Goal: Task Accomplishment & Management: Manage account settings

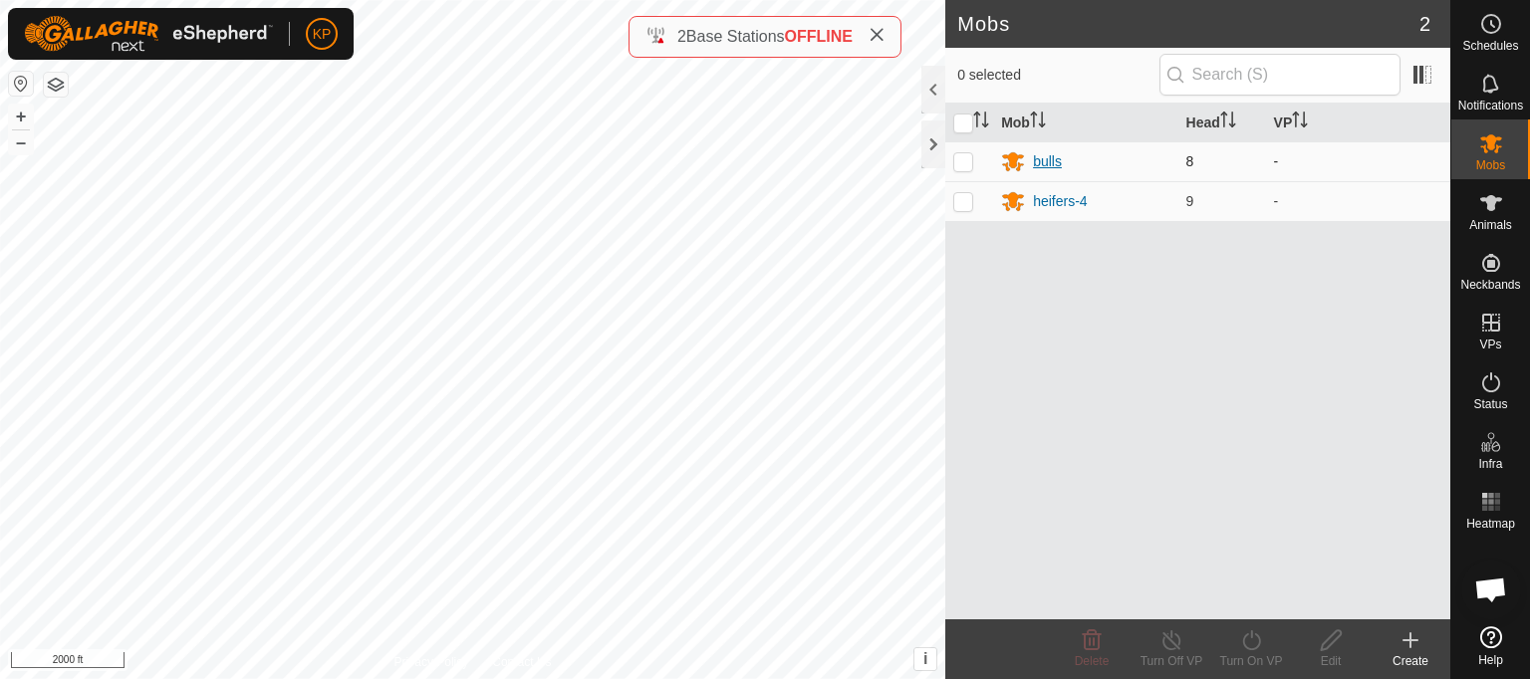
click at [1048, 162] on div "bulls" at bounding box center [1047, 161] width 29 height 21
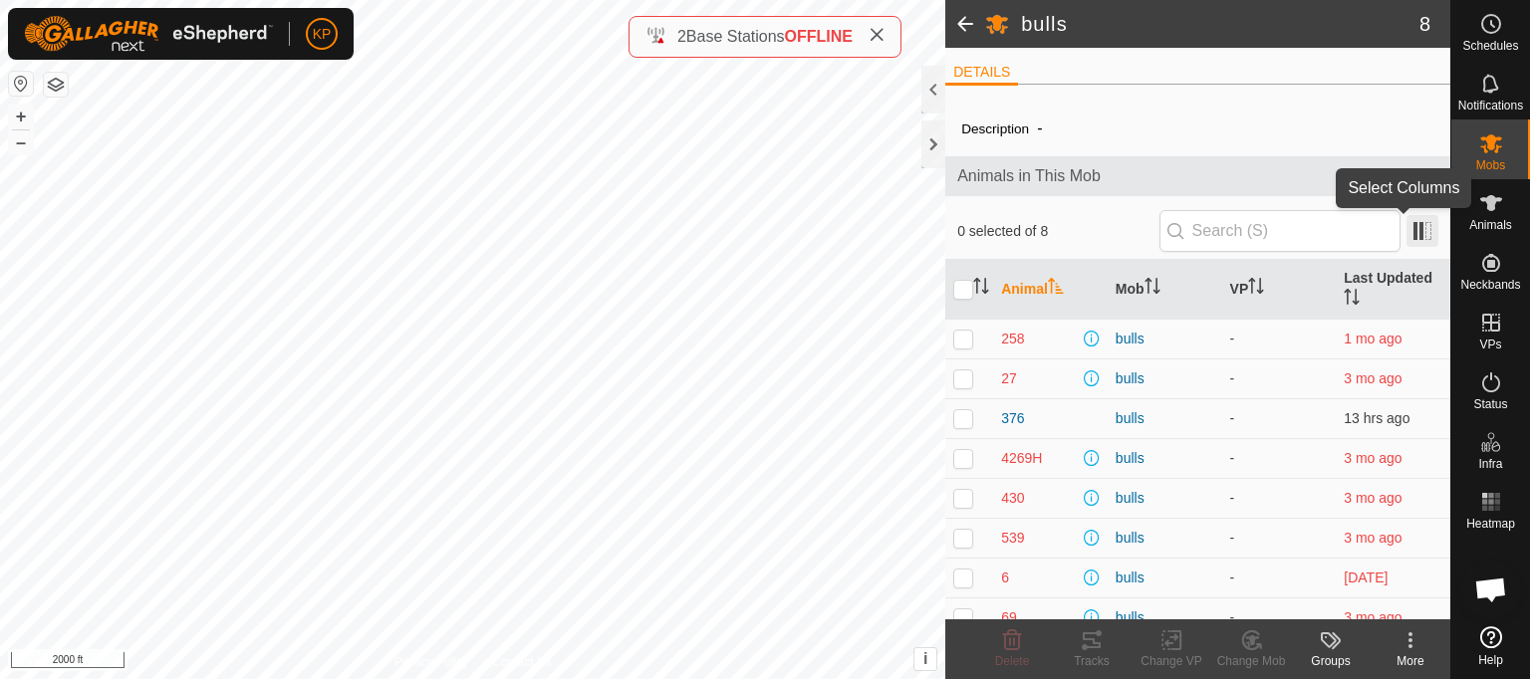
click at [1408, 232] on span at bounding box center [1423, 231] width 32 height 32
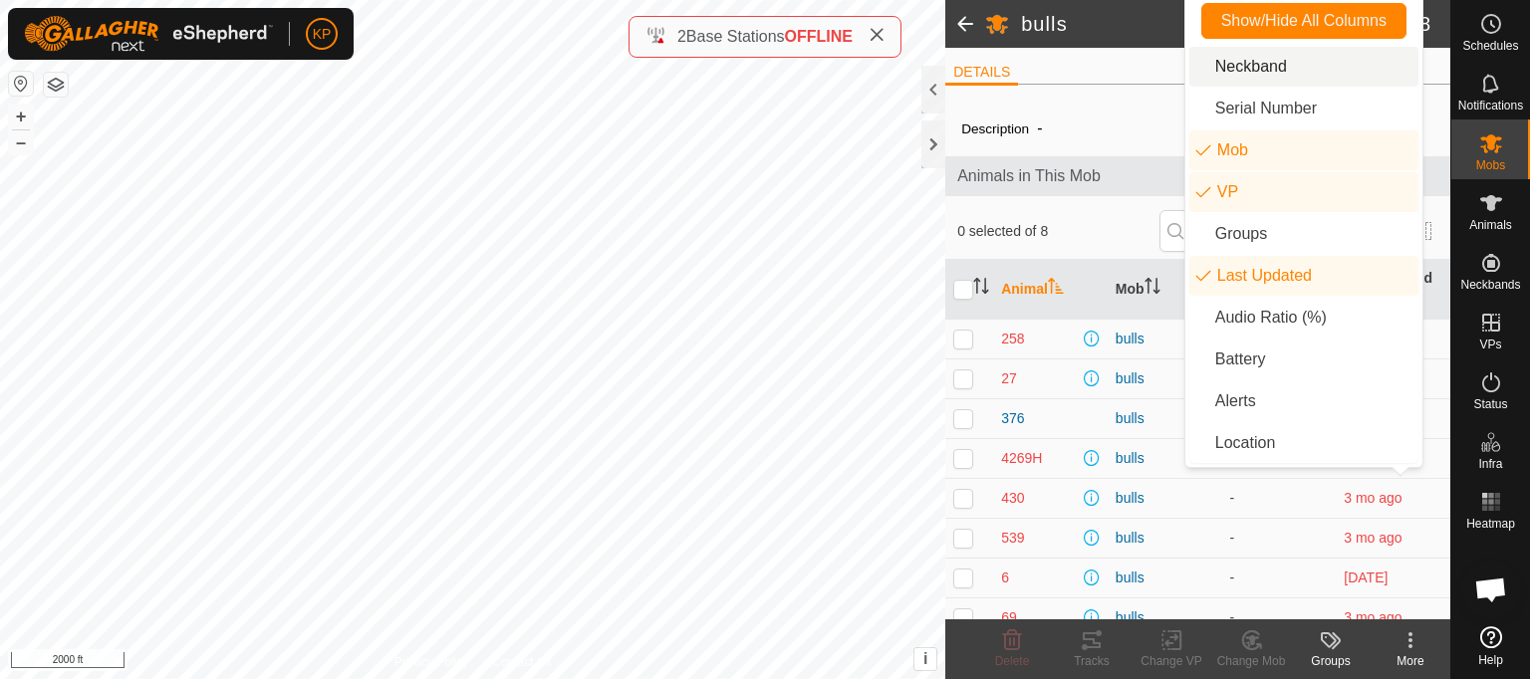
click at [1253, 73] on li "Neckband" at bounding box center [1304, 67] width 229 height 40
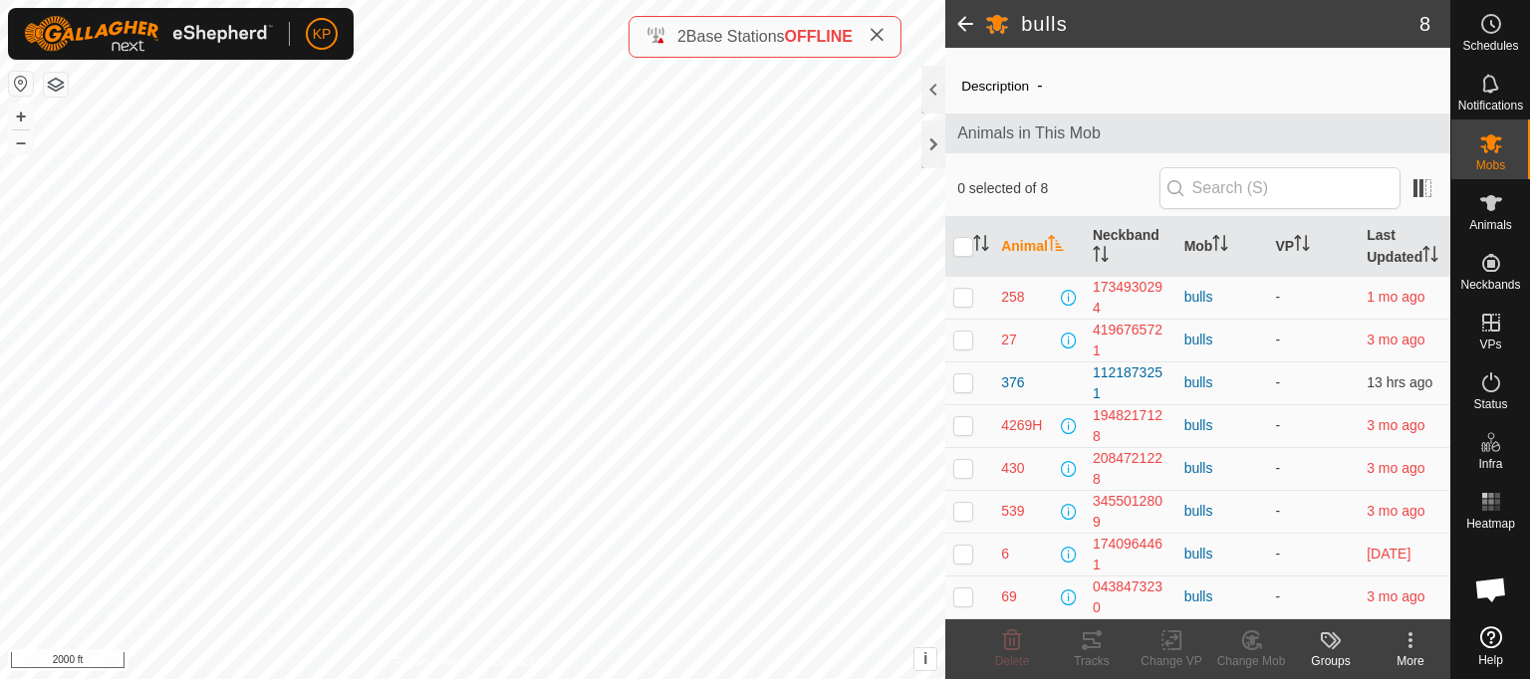
scroll to position [61, 0]
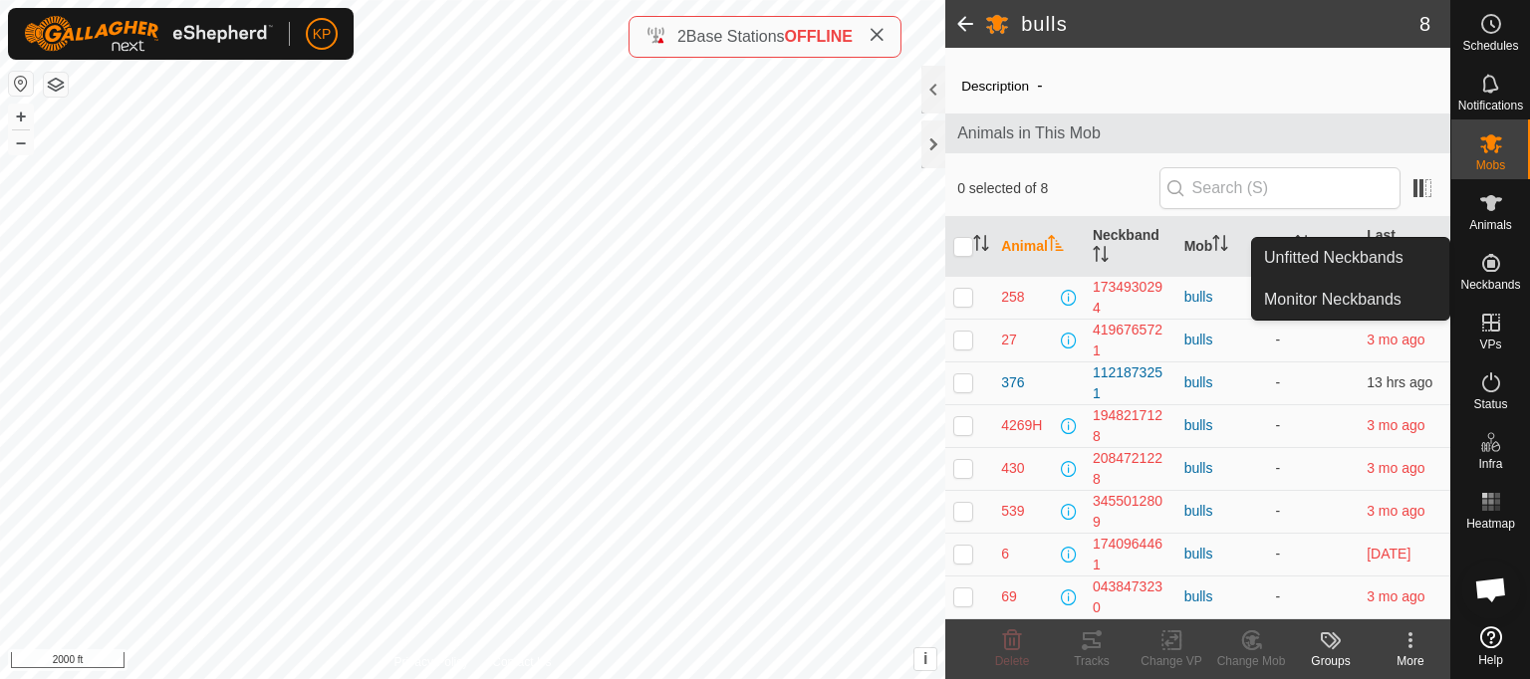
click at [1500, 262] on icon at bounding box center [1491, 263] width 24 height 24
click at [1490, 265] on icon at bounding box center [1491, 263] width 18 height 18
click at [1339, 260] on link "Unfitted Neckbands" at bounding box center [1350, 258] width 197 height 40
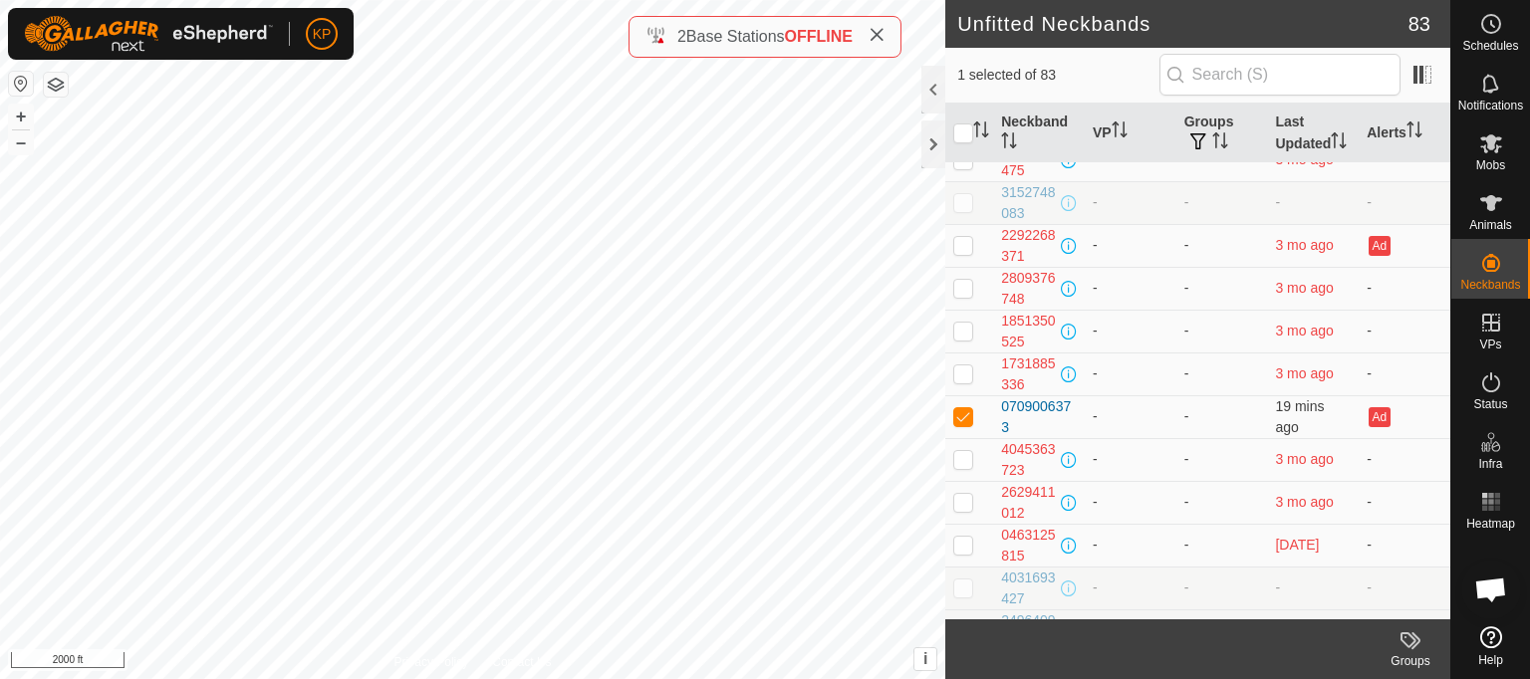
scroll to position [660, 0]
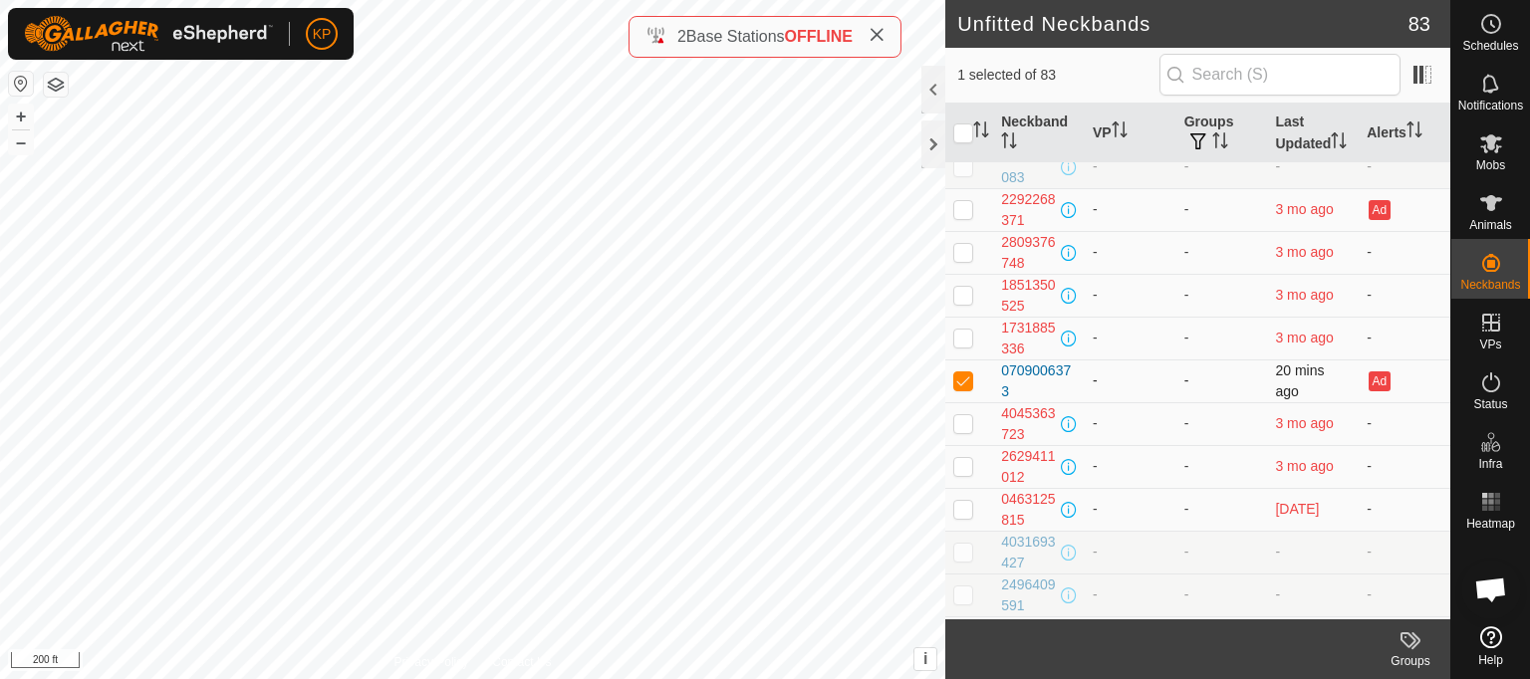
click at [964, 389] on p-checkbox at bounding box center [963, 381] width 20 height 16
checkbox input "false"
click at [1292, 71] on input "text" at bounding box center [1280, 75] width 241 height 42
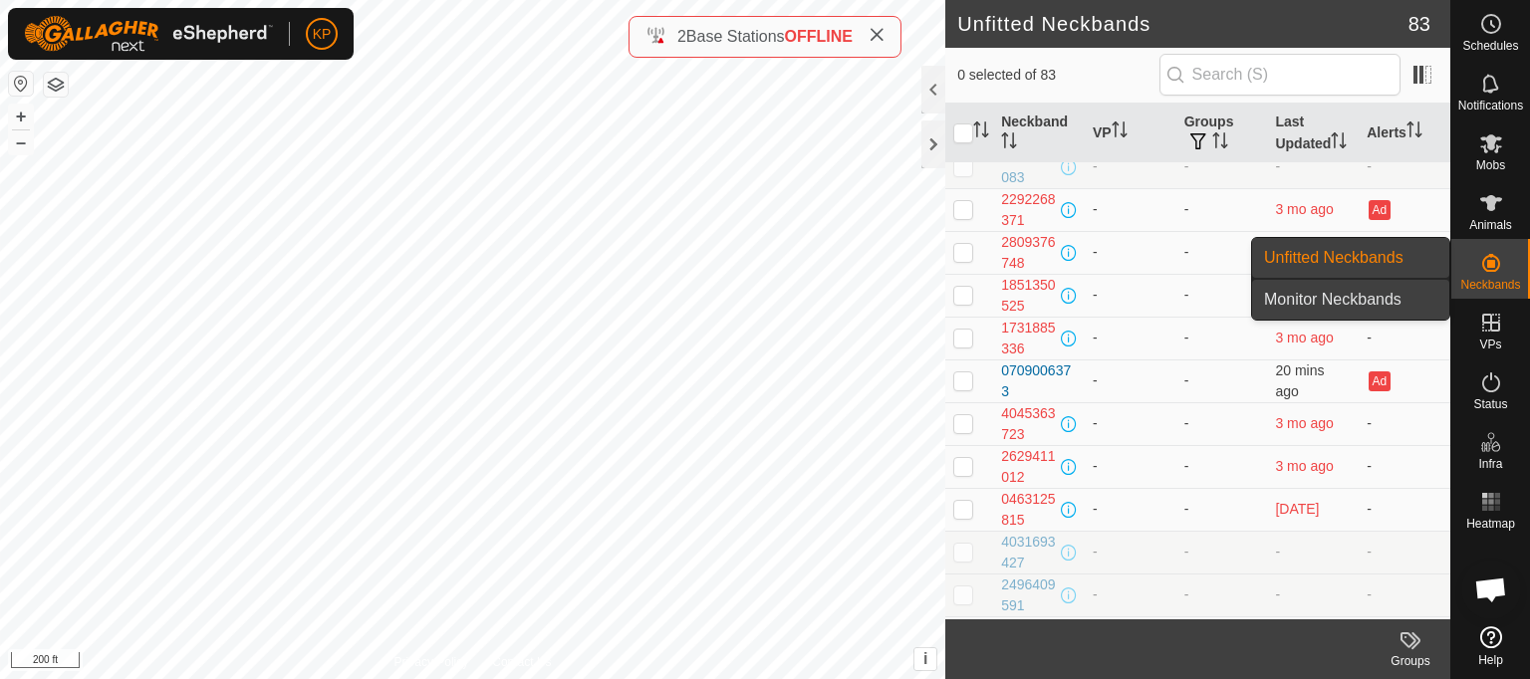
click at [1342, 294] on link "Monitor Neckbands" at bounding box center [1350, 300] width 197 height 40
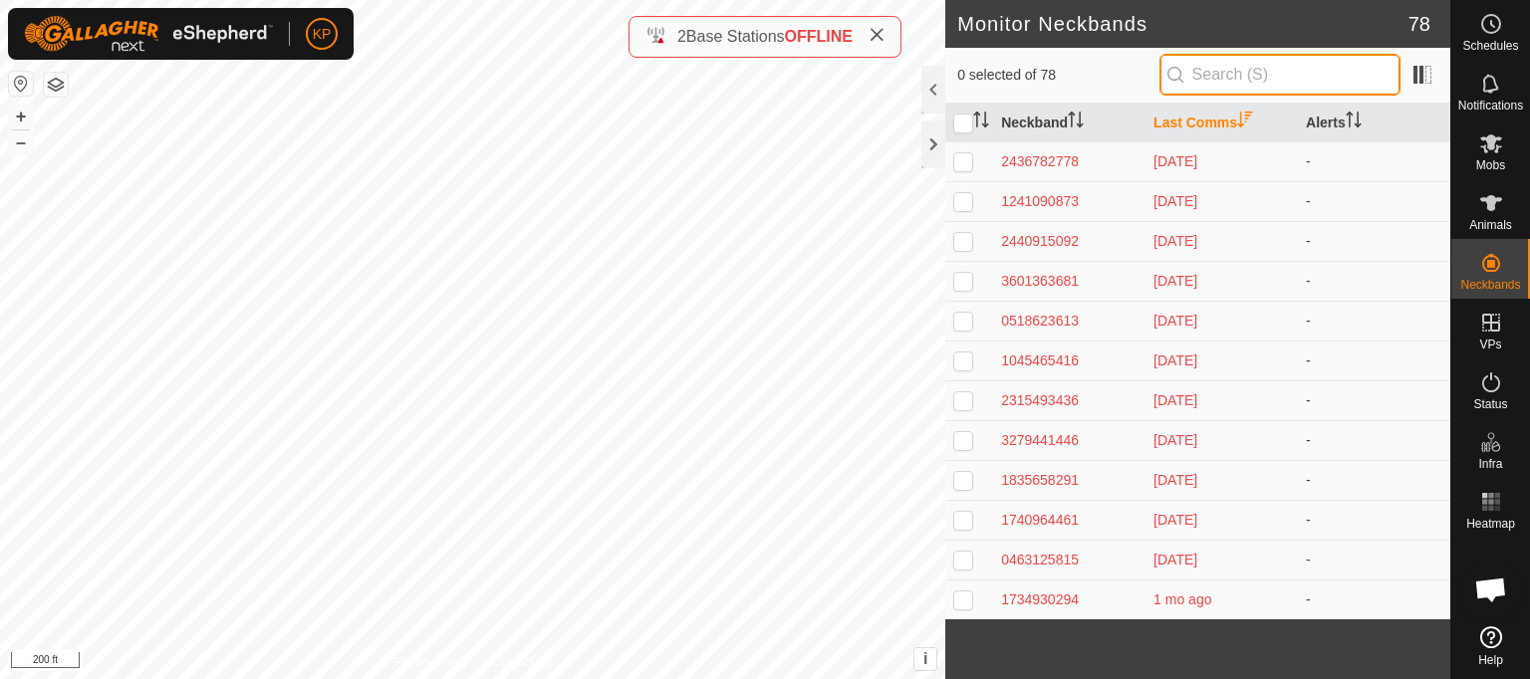
click at [1308, 76] on input "text" at bounding box center [1280, 75] width 241 height 42
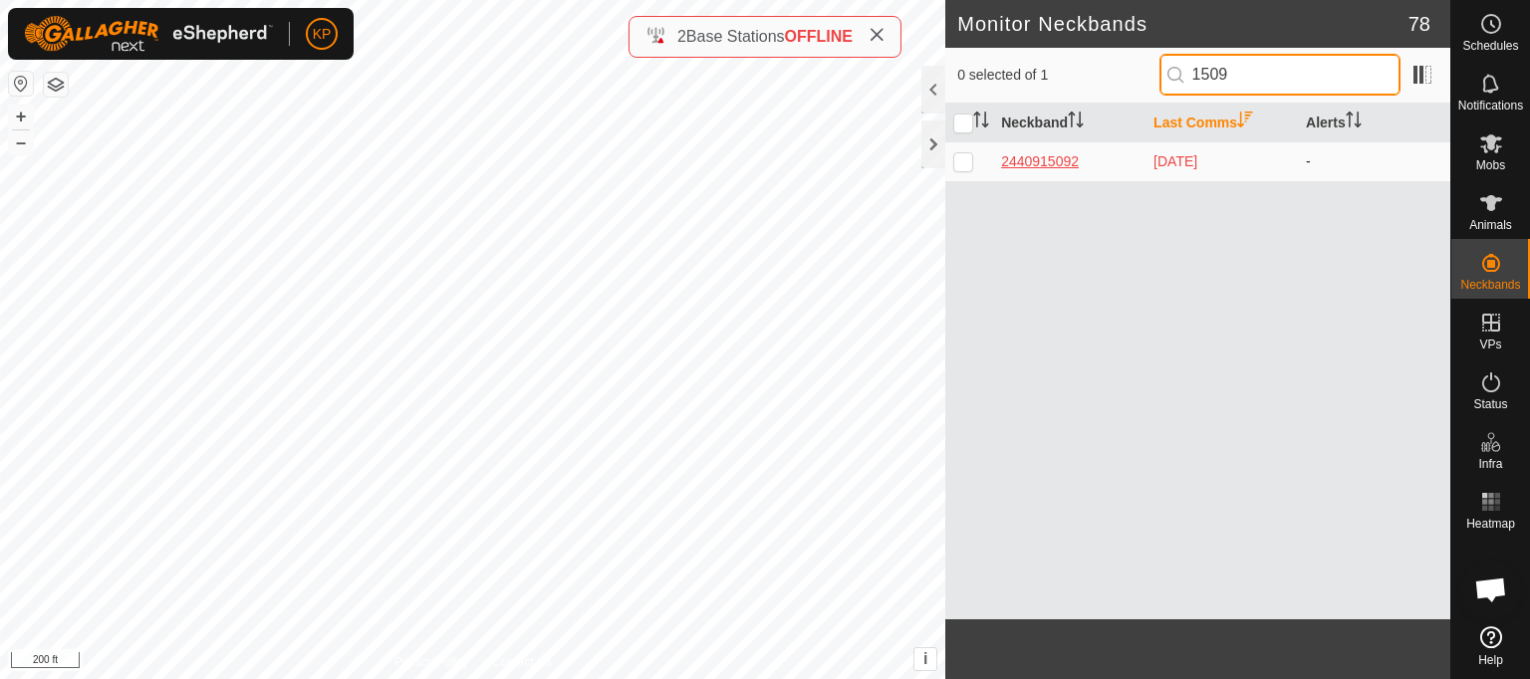
type input "1509"
click at [1052, 158] on div "2440915092" at bounding box center [1069, 161] width 136 height 21
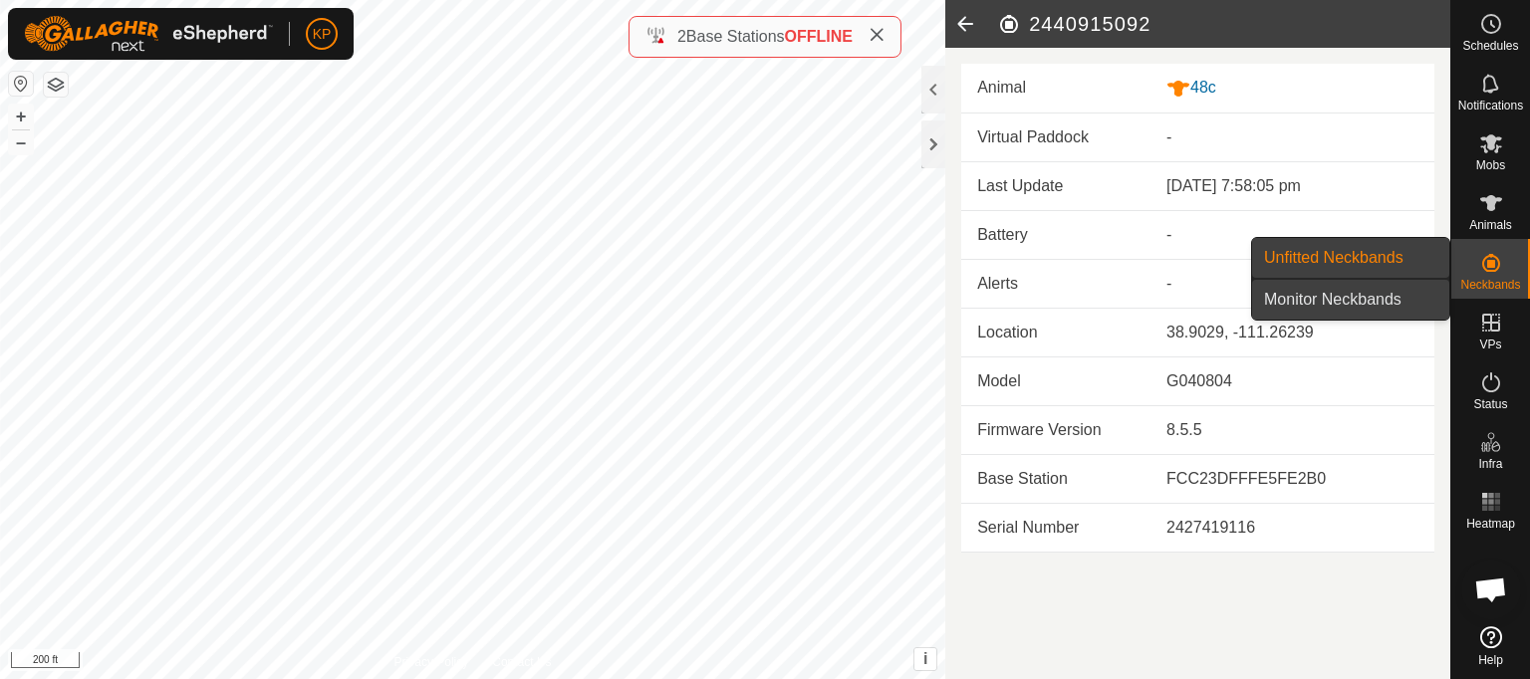
click at [1328, 295] on link "Monitor Neckbands" at bounding box center [1350, 300] width 197 height 40
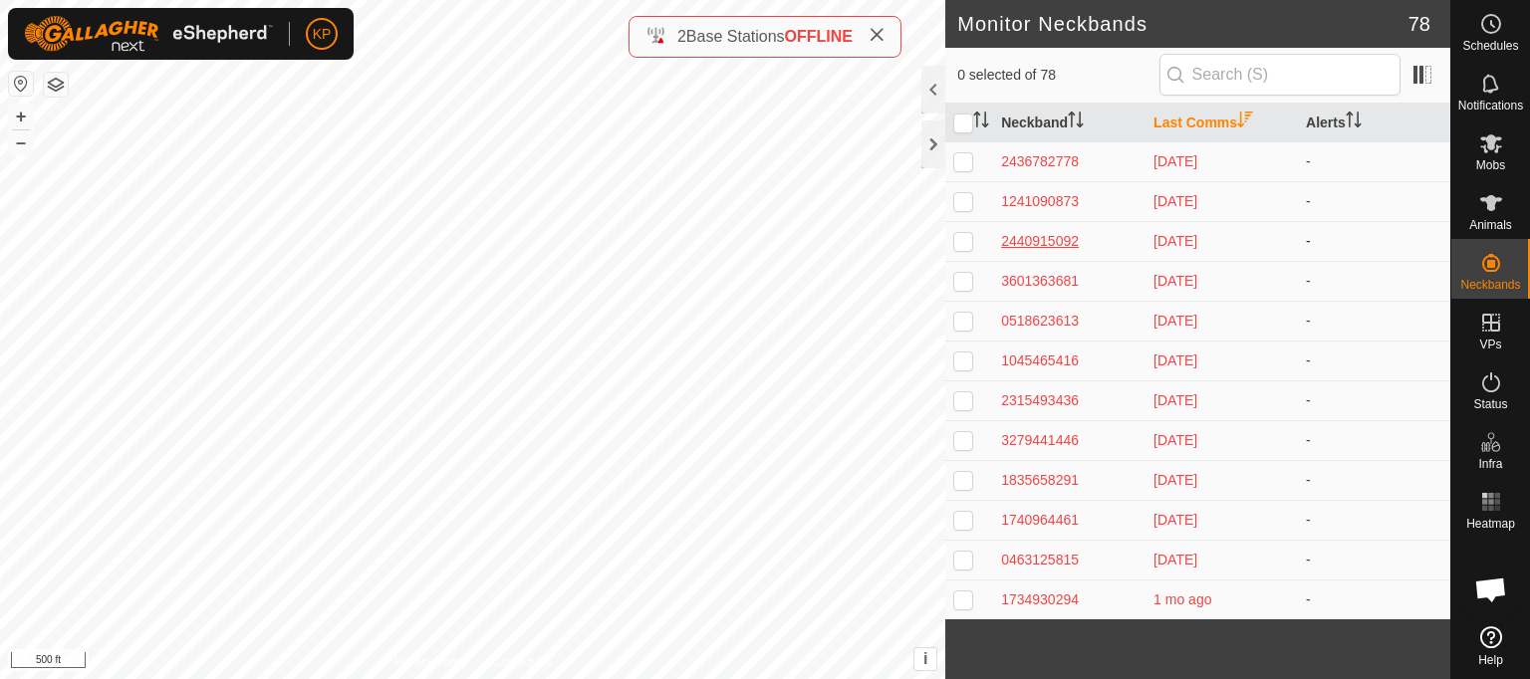
click at [1058, 242] on div "2440915092" at bounding box center [1069, 241] width 136 height 21
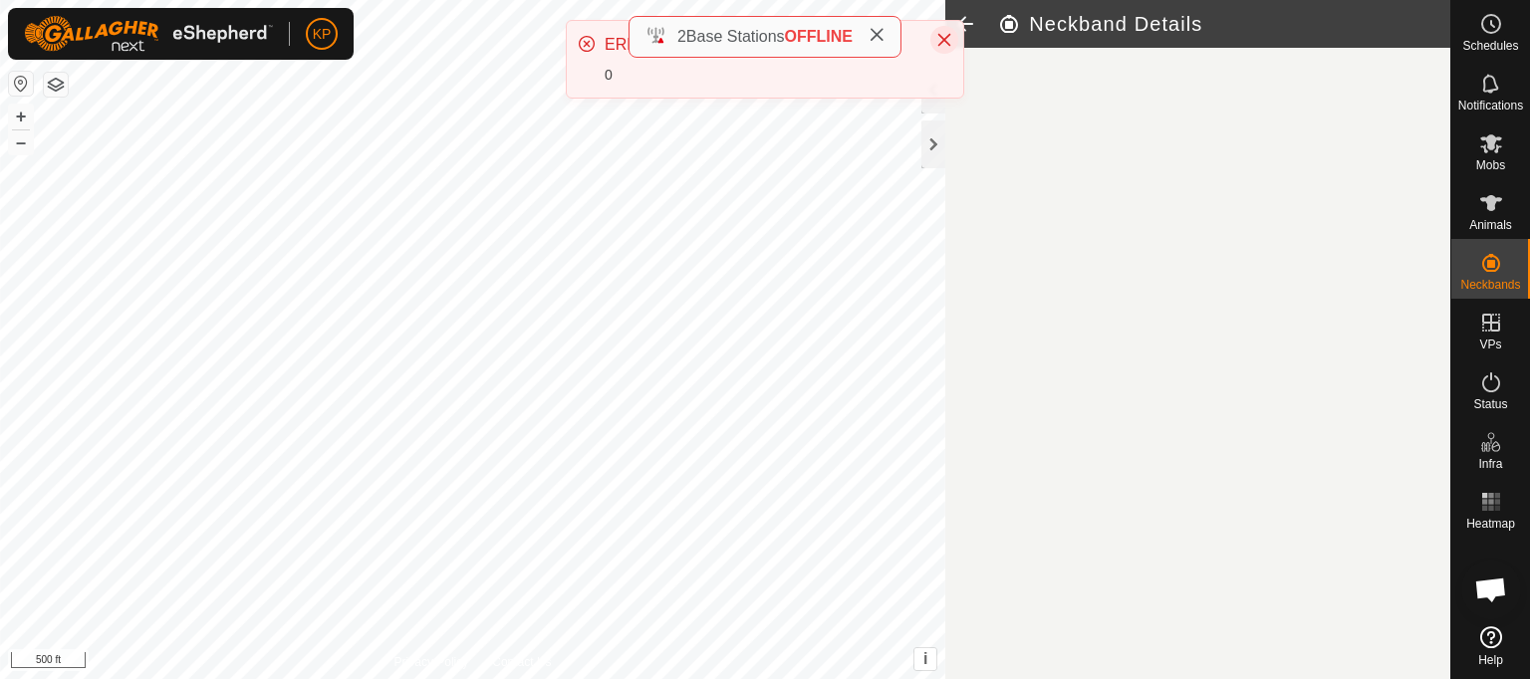
click at [942, 42] on icon "Close" at bounding box center [944, 40] width 13 height 13
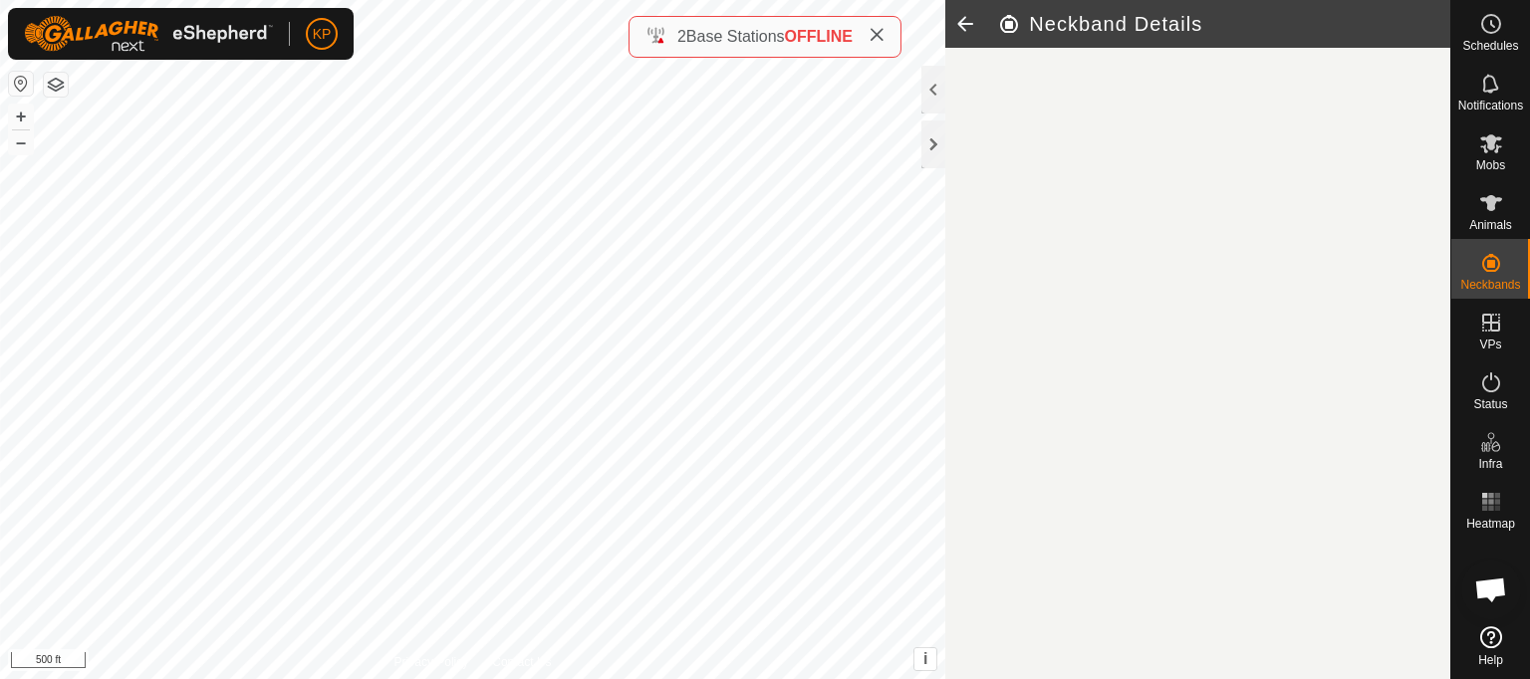
click at [1490, 638] on icon at bounding box center [1491, 638] width 22 height 22
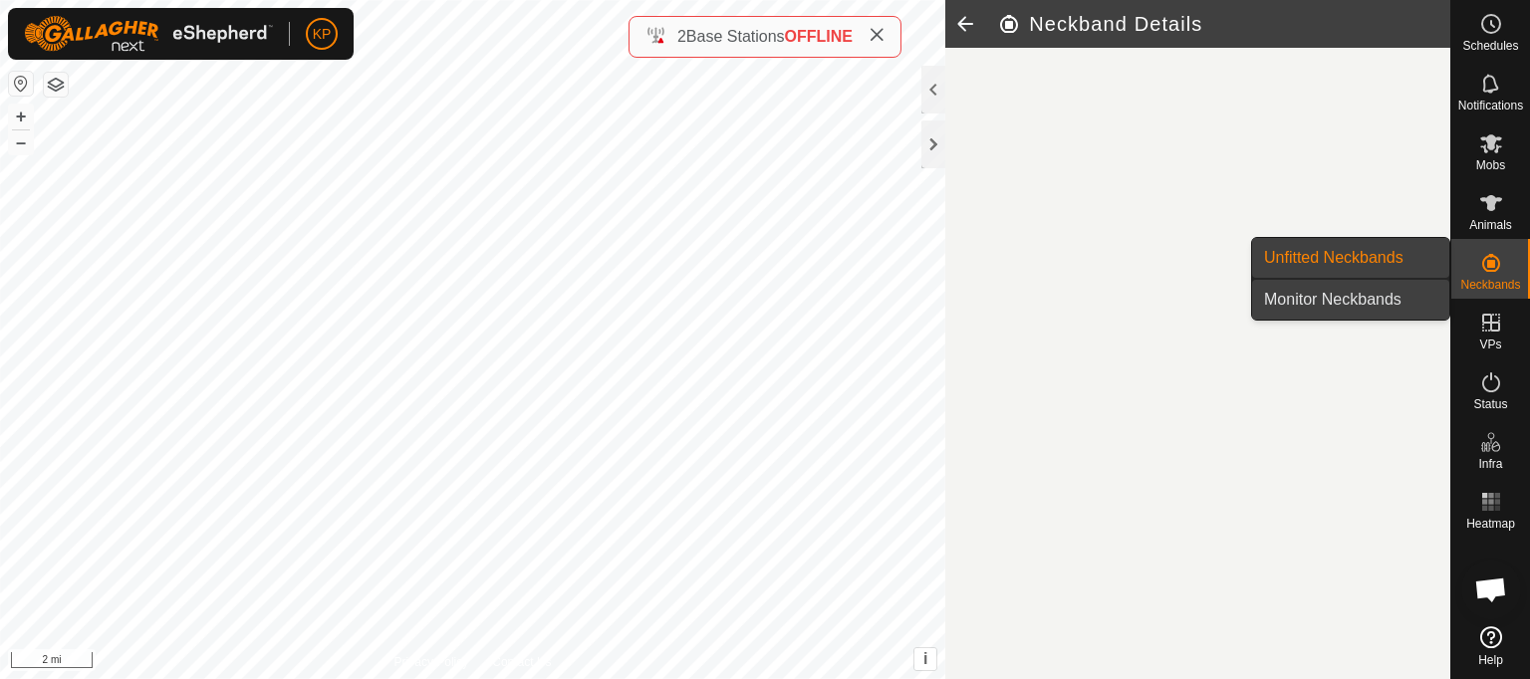
click at [1332, 297] on link "Monitor Neckbands" at bounding box center [1350, 300] width 197 height 40
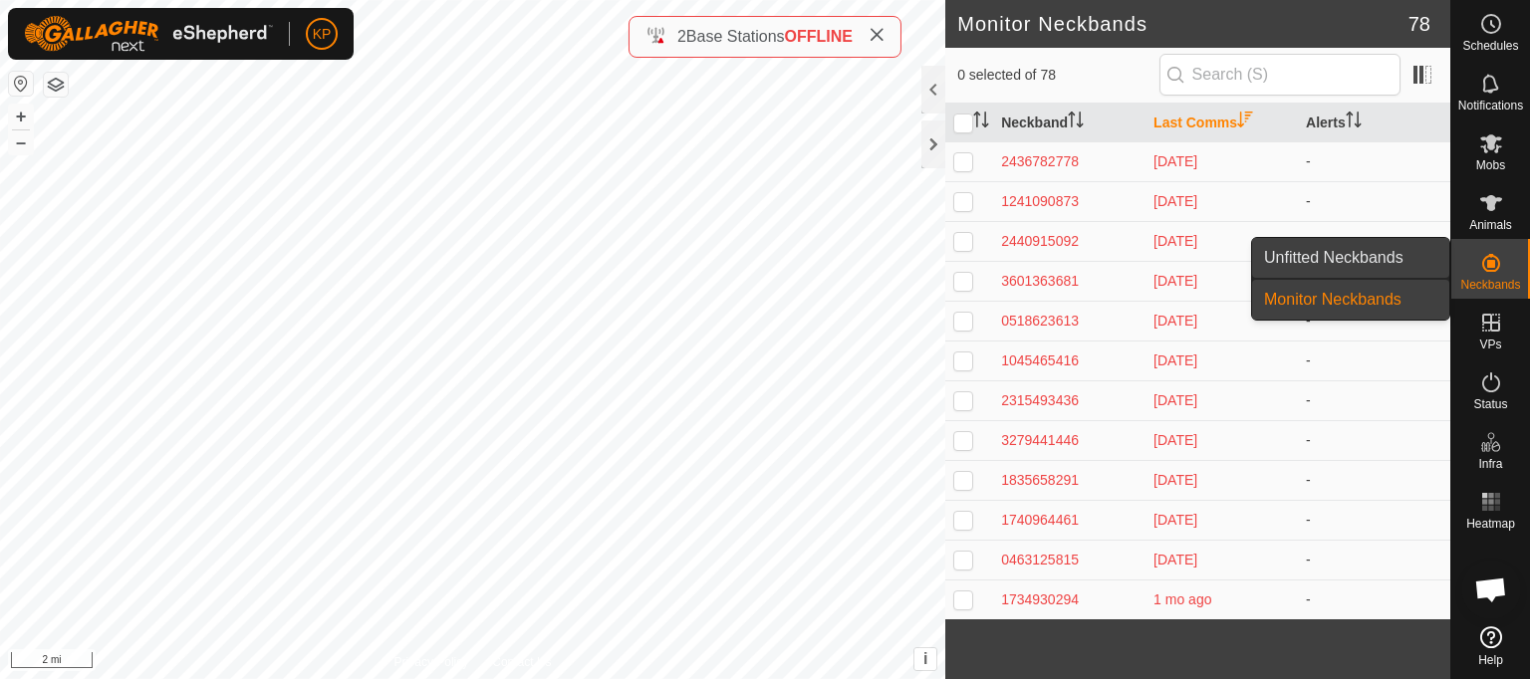
click at [1347, 254] on link "Unfitted Neckbands" at bounding box center [1350, 258] width 197 height 40
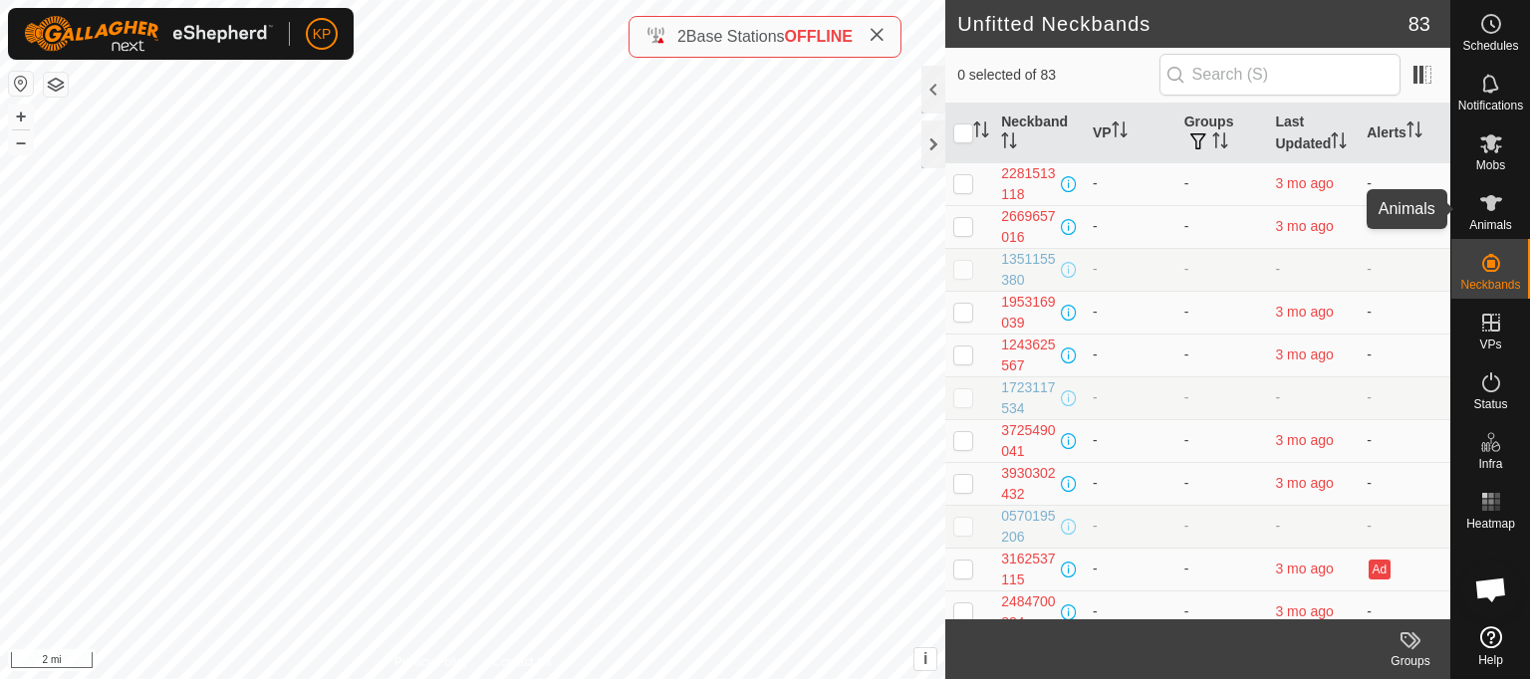
click at [1480, 199] on icon at bounding box center [1491, 203] width 22 height 16
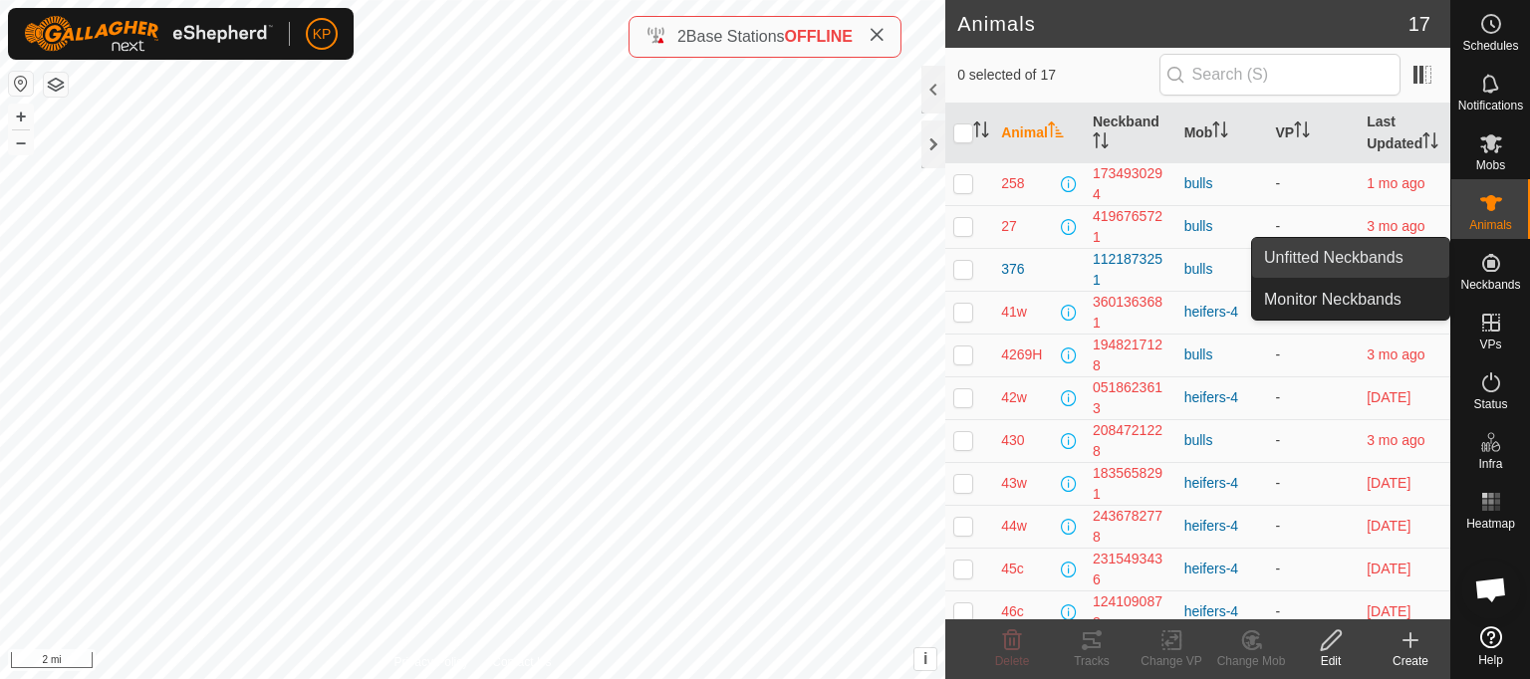
click at [1338, 256] on link "Unfitted Neckbands" at bounding box center [1350, 258] width 197 height 40
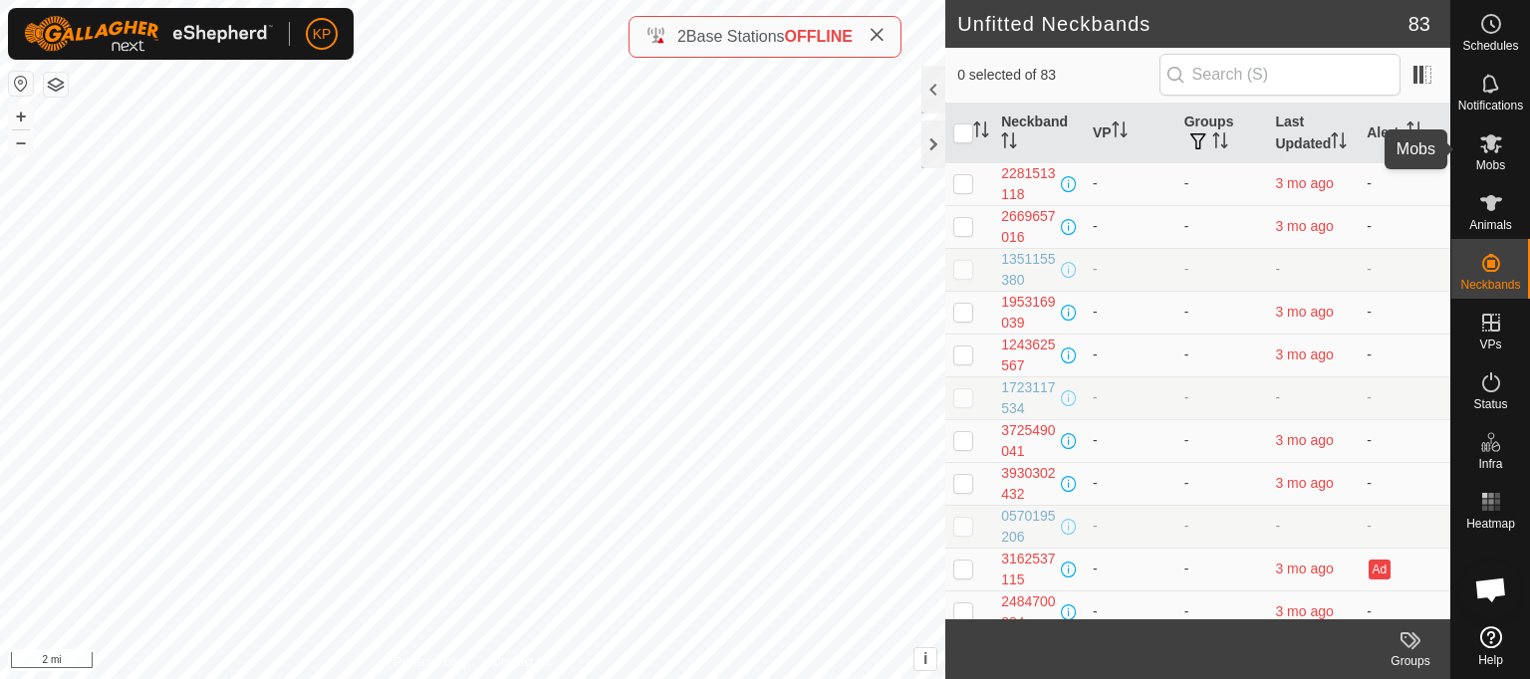
click at [1495, 152] on icon at bounding box center [1491, 143] width 22 height 19
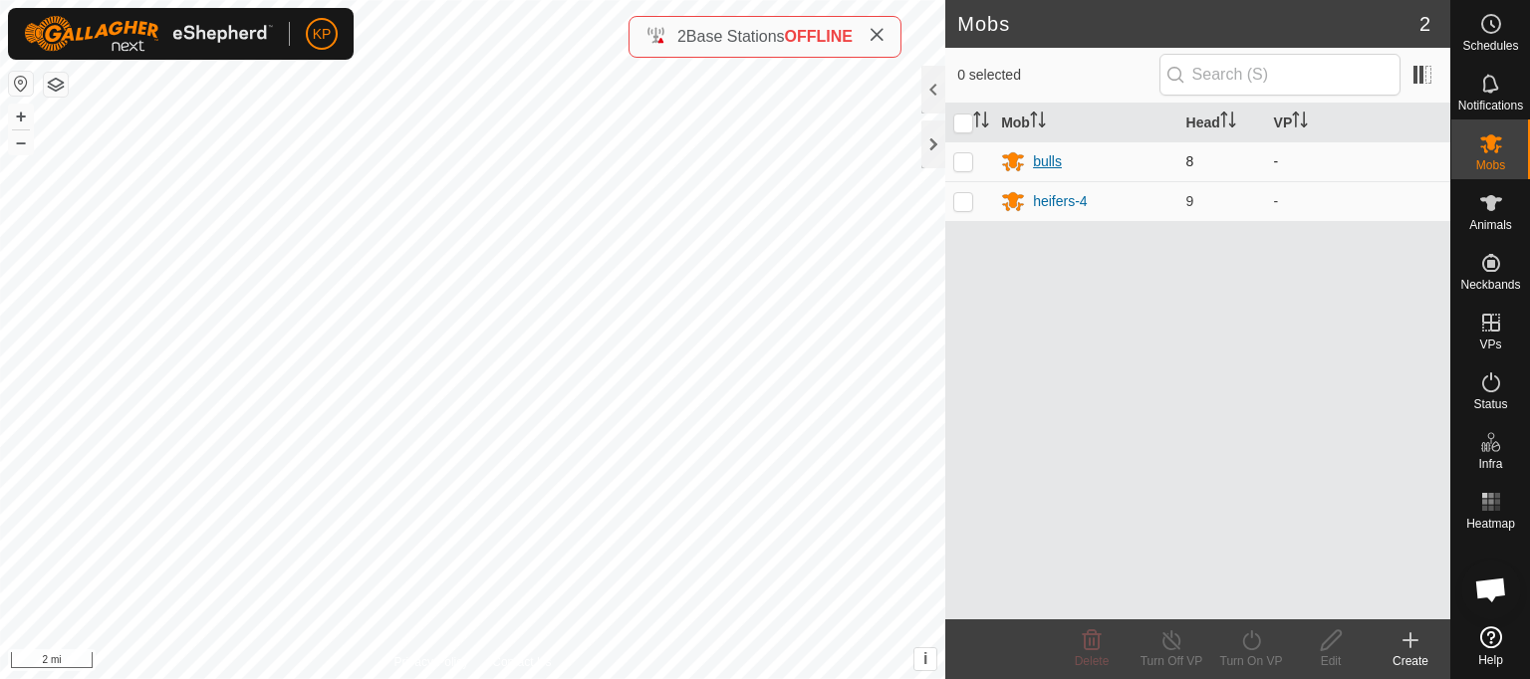
click at [1044, 160] on div "bulls" at bounding box center [1047, 161] width 29 height 21
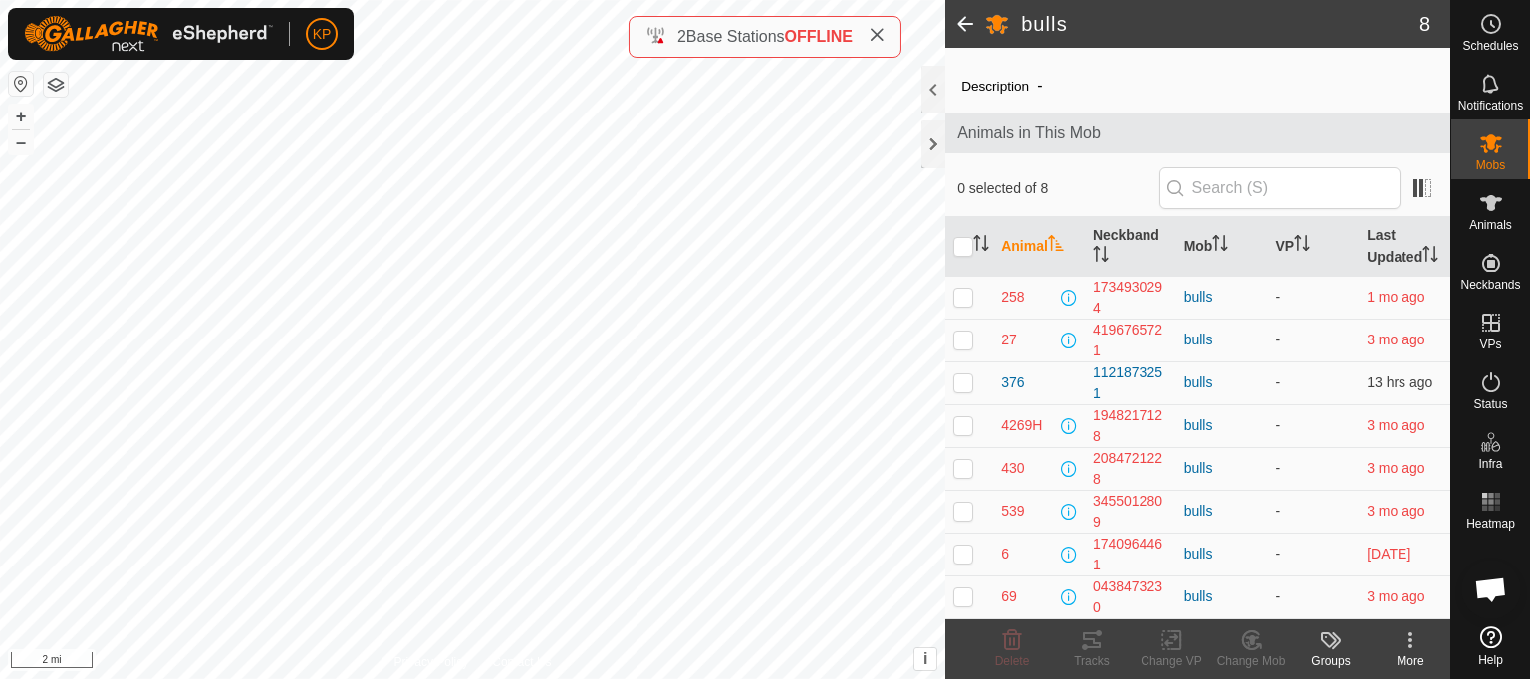
scroll to position [61, 0]
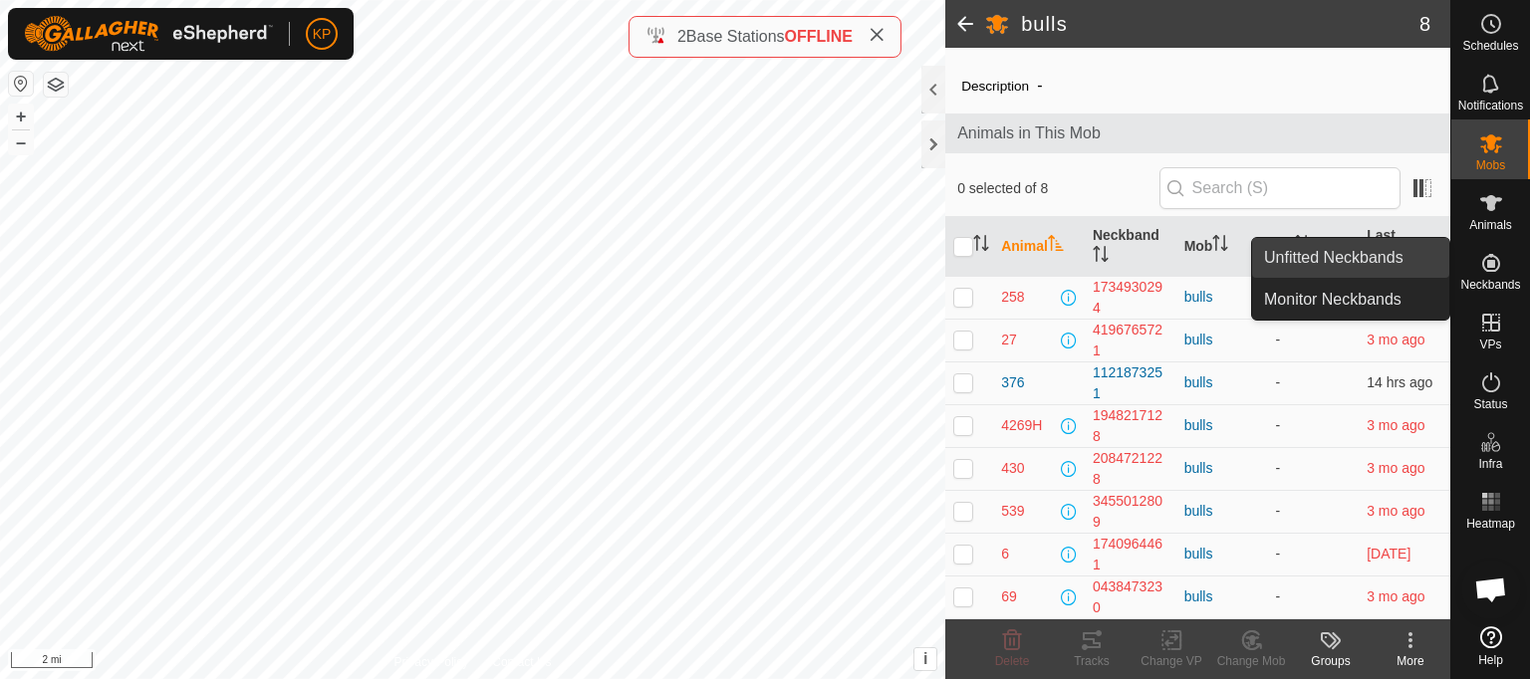
click at [1335, 263] on link "Unfitted Neckbands" at bounding box center [1350, 258] width 197 height 40
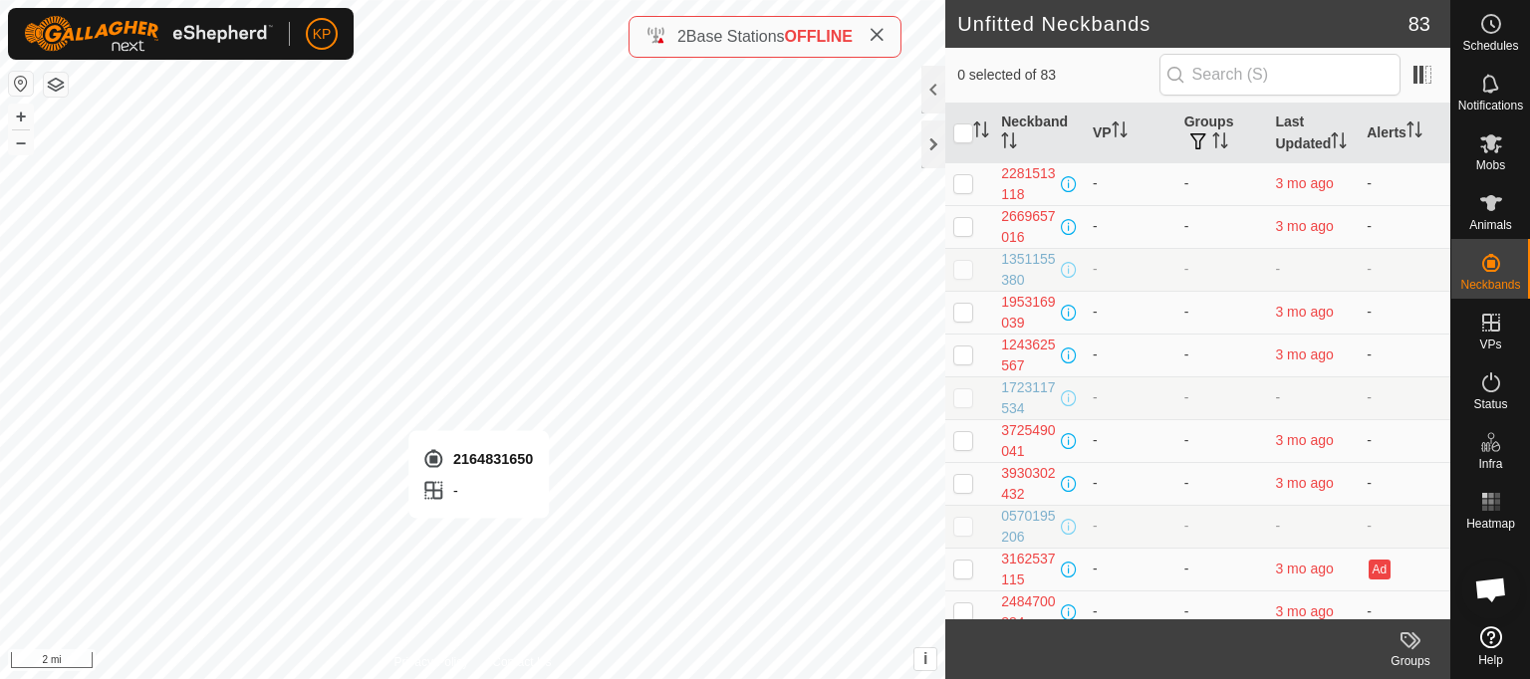
checkbox input "true"
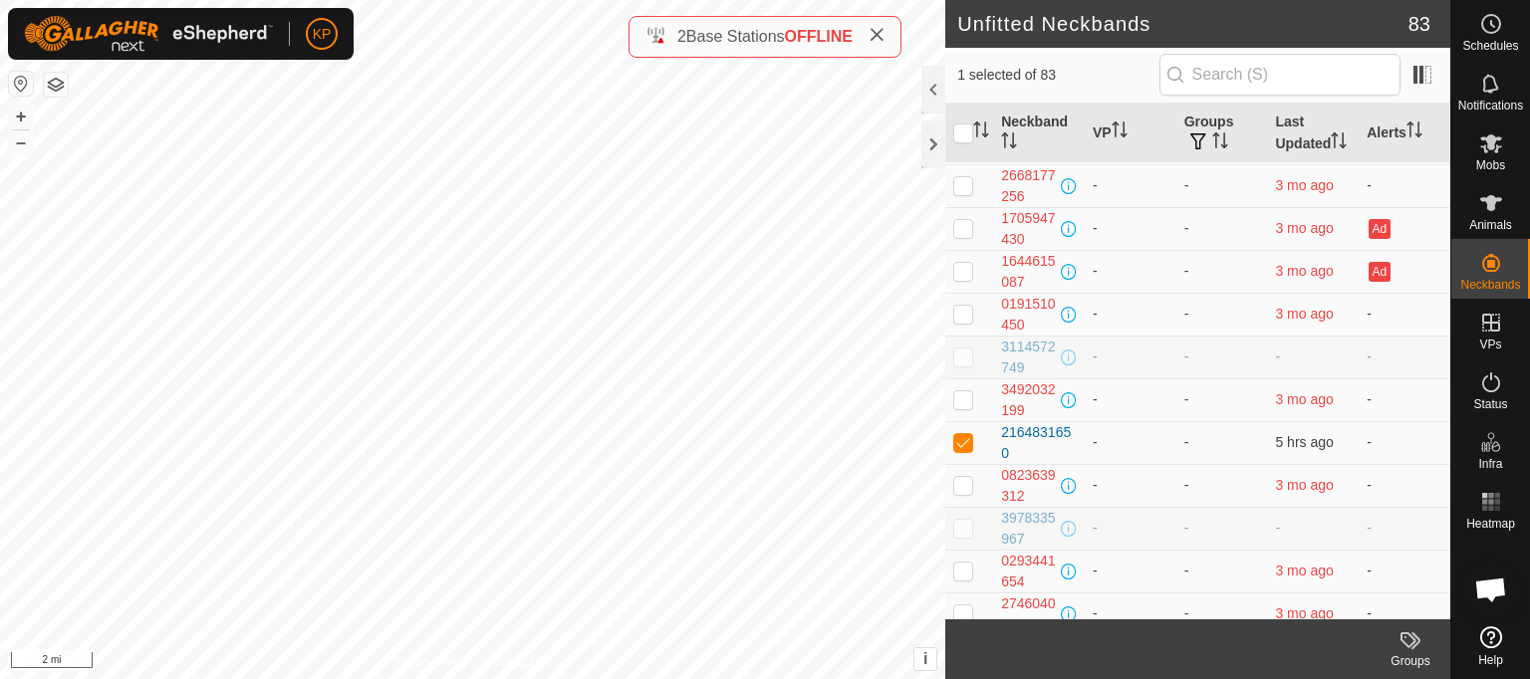
scroll to position [3102, 0]
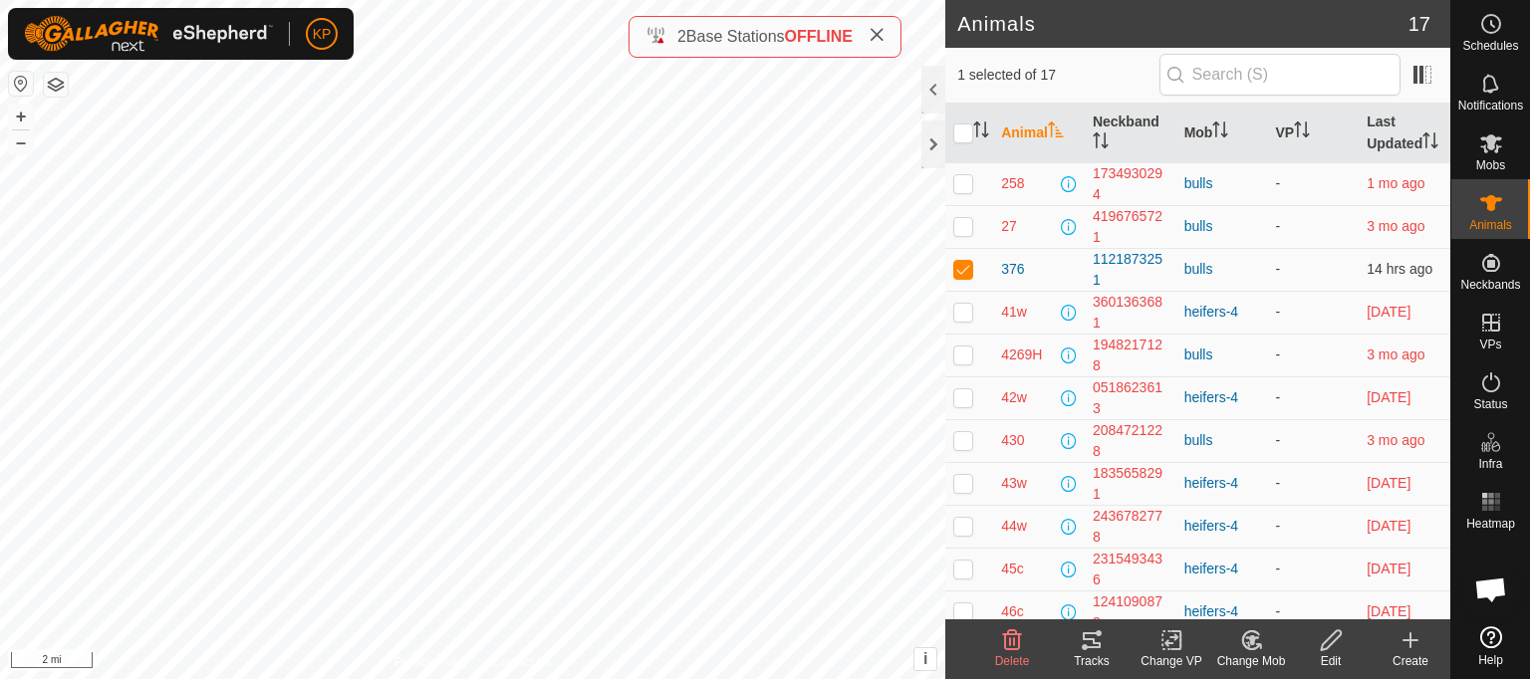
click at [1092, 648] on icon at bounding box center [1092, 641] width 18 height 16
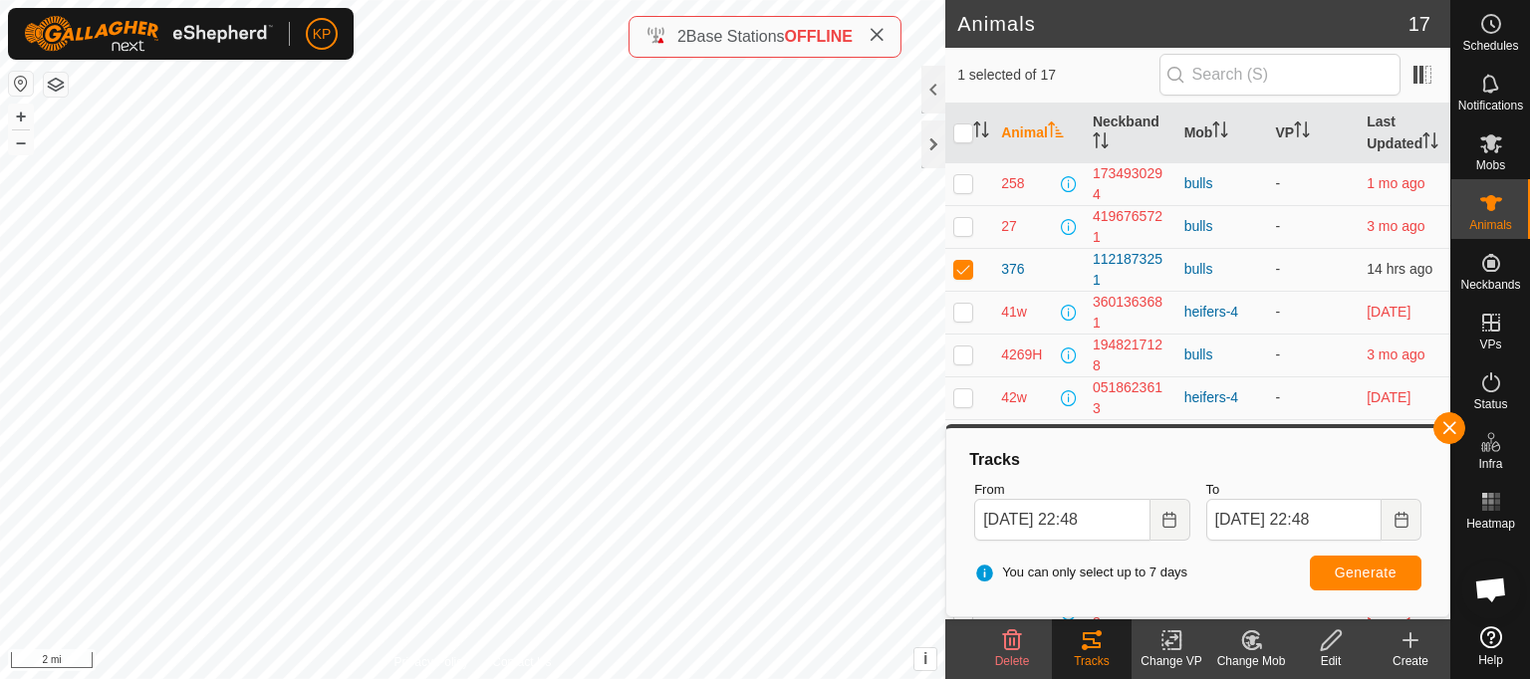
click at [1092, 648] on icon at bounding box center [1092, 641] width 18 height 16
